Goal: Find specific page/section: Find specific page/section

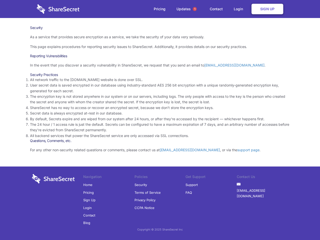
click at [160, 120] on li "By default, Secrets expire and are wiped from our system after 24 hours, or aft…" at bounding box center [160, 119] width 260 height 6
click at [195, 9] on span "1" at bounding box center [195, 9] width 4 height 4
